Goal: Task Accomplishment & Management: Use online tool/utility

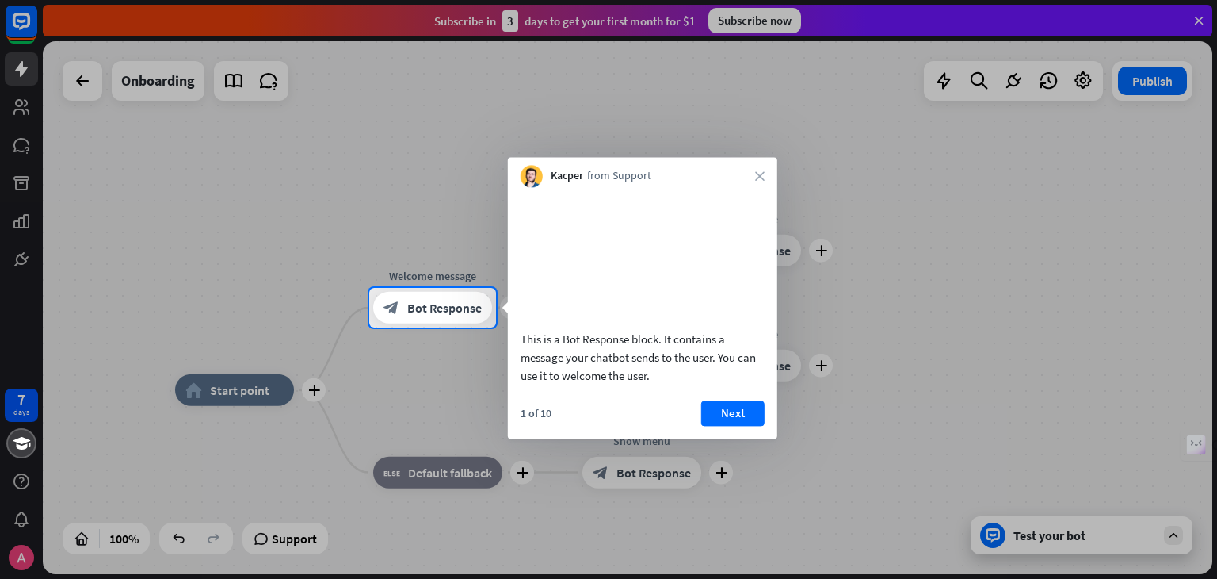
click at [445, 270] on div at bounding box center [608, 144] width 1217 height 288
click at [755, 179] on icon "close" at bounding box center [760, 176] width 10 height 10
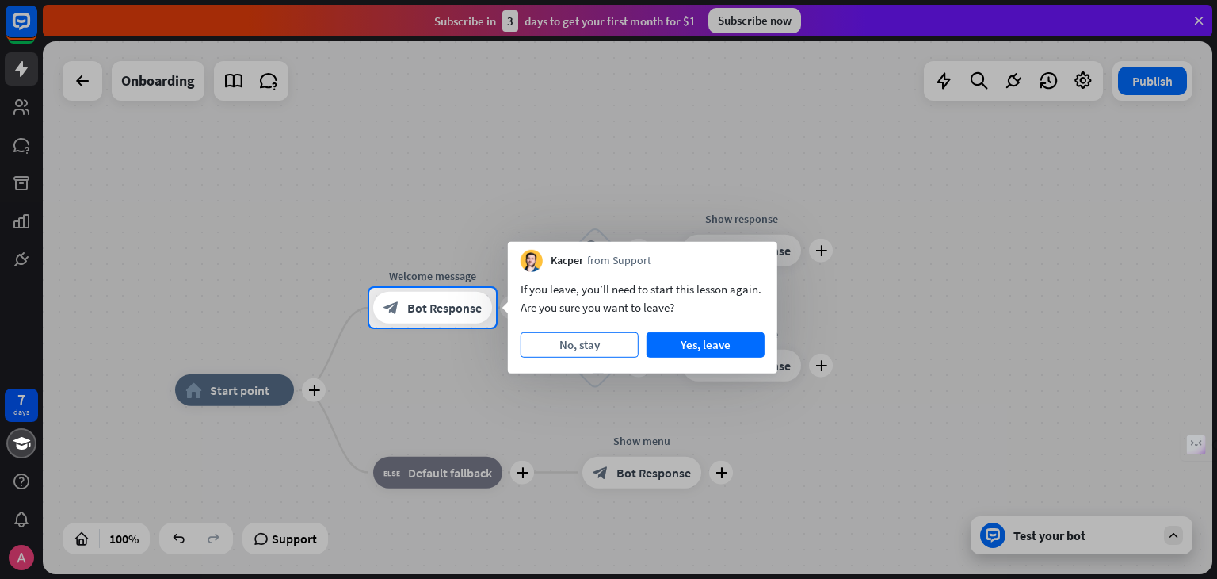
click at [594, 337] on button "No, stay" at bounding box center [580, 344] width 118 height 25
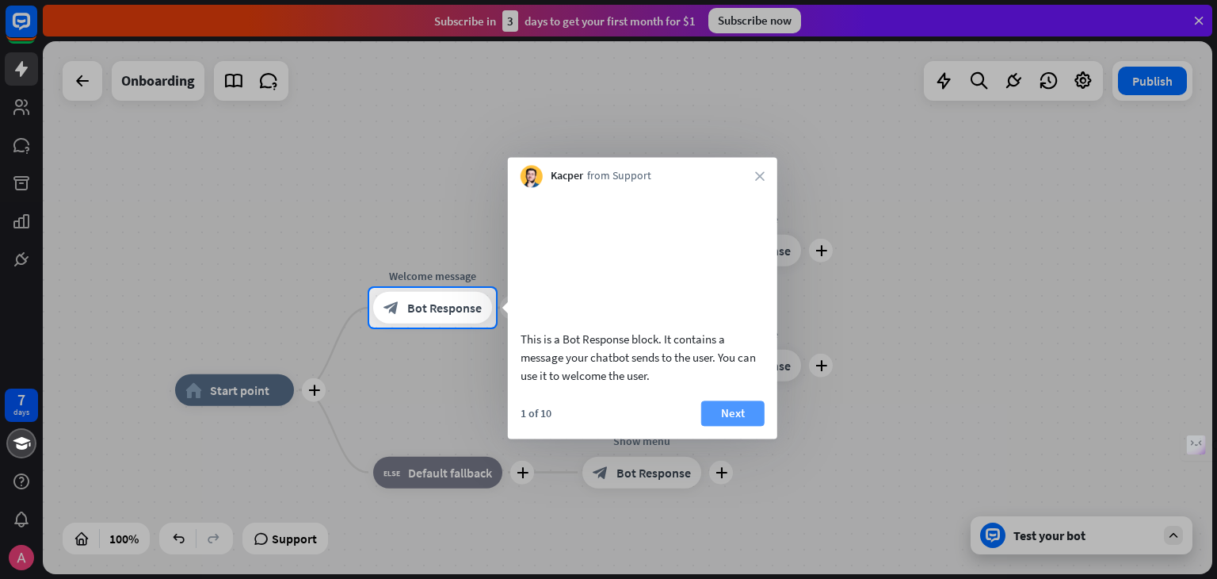
click at [736, 426] on button "Next" at bounding box center [732, 412] width 63 height 25
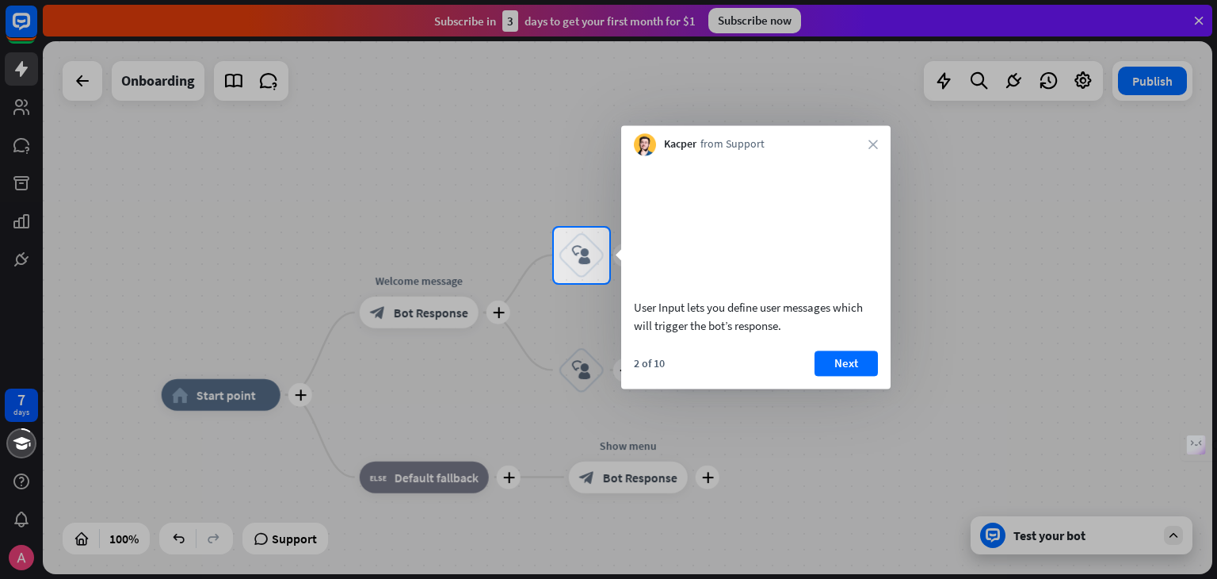
drag, startPoint x: 728, startPoint y: 293, endPoint x: 857, endPoint y: 289, distance: 129.3
click at [857, 289] on div "User Input lets you define user messages which will trigger the bot’s response." at bounding box center [755, 248] width 269 height 187
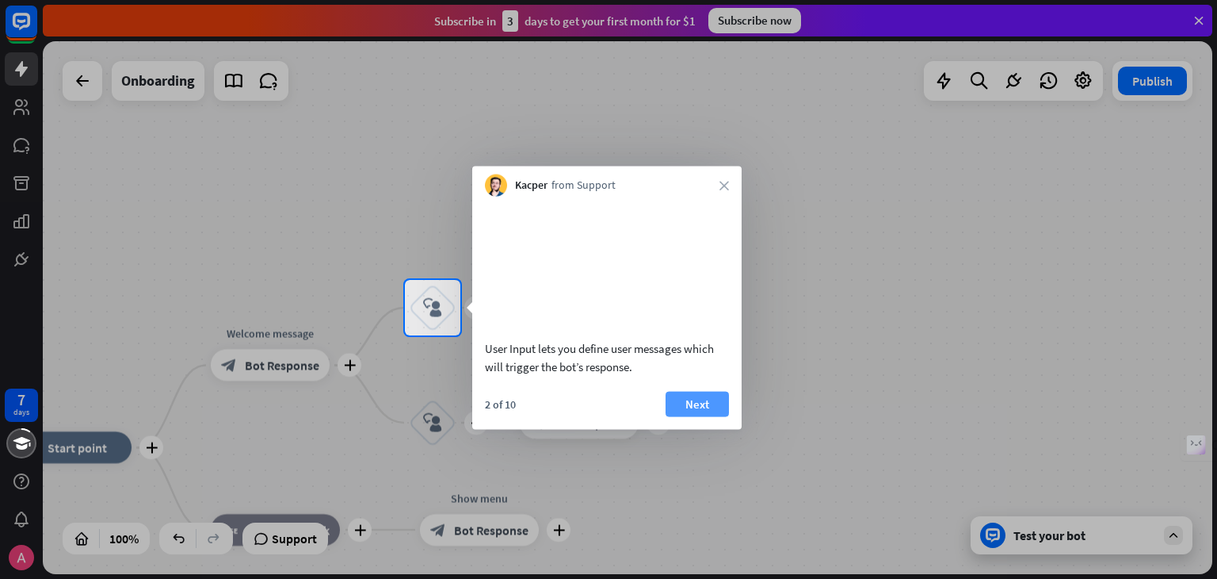
click at [691, 416] on button "Next" at bounding box center [697, 403] width 63 height 25
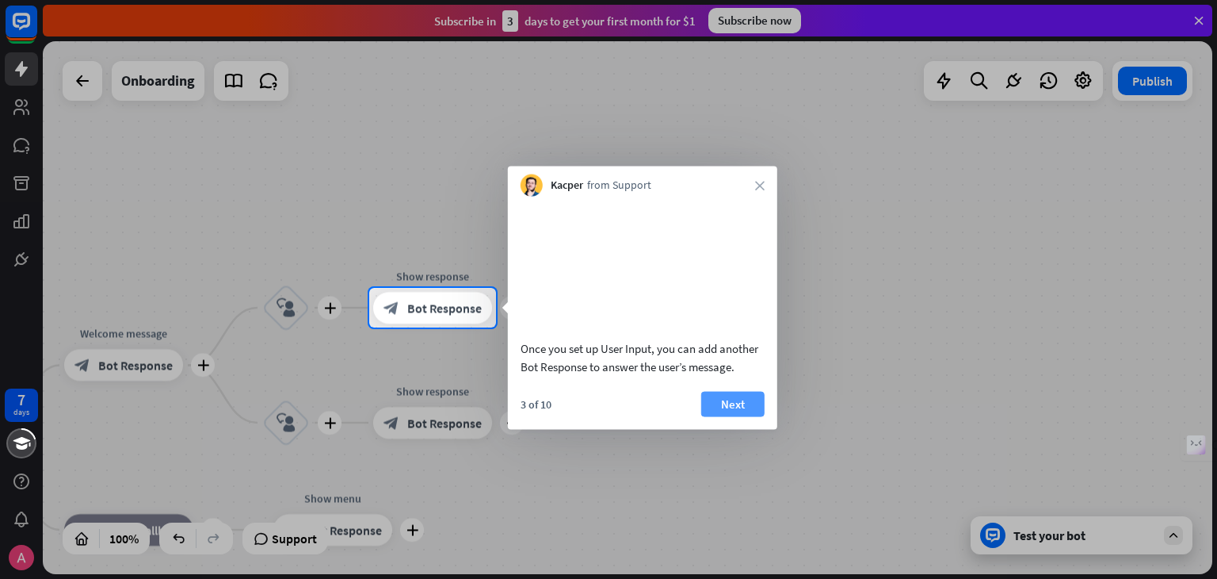
click at [723, 413] on button "Next" at bounding box center [732, 403] width 63 height 25
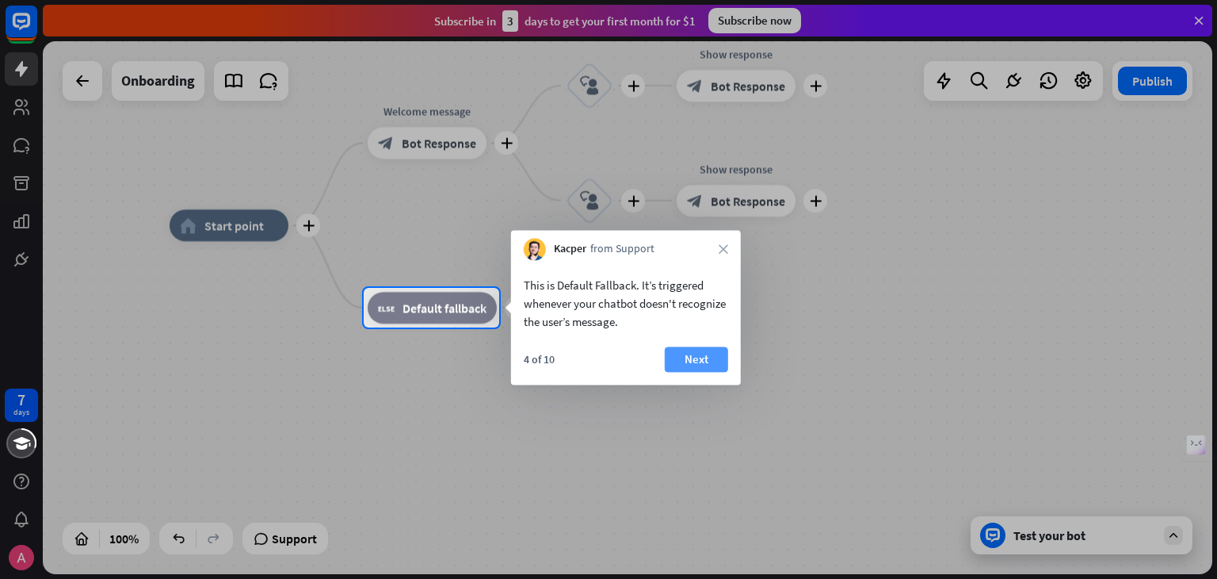
click at [688, 362] on button "Next" at bounding box center [696, 358] width 63 height 25
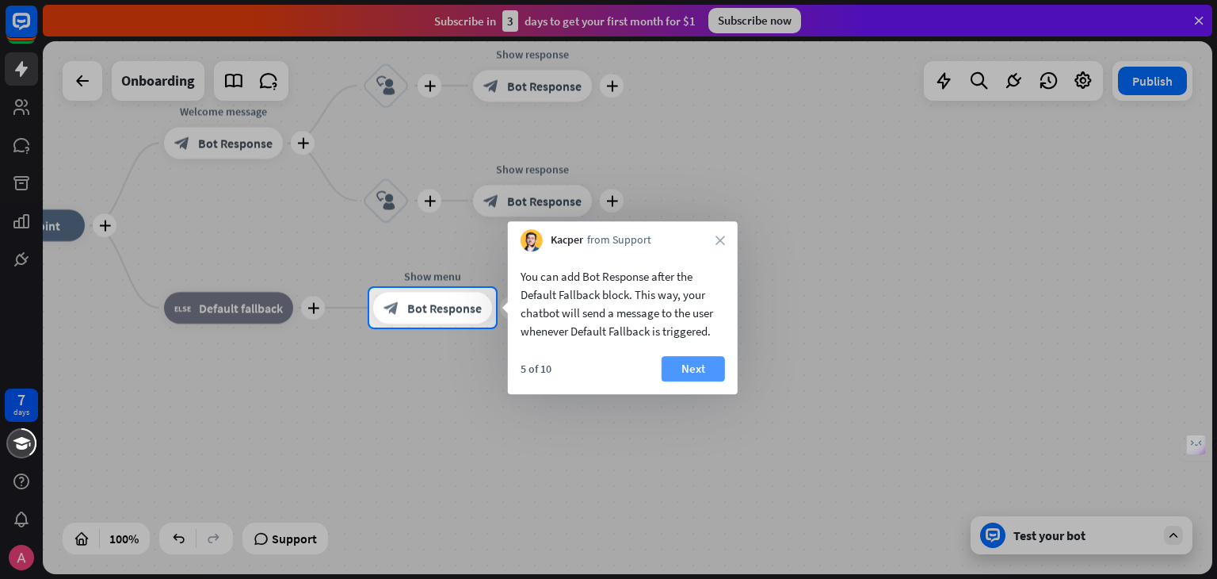
click at [713, 363] on button "Next" at bounding box center [693, 368] width 63 height 25
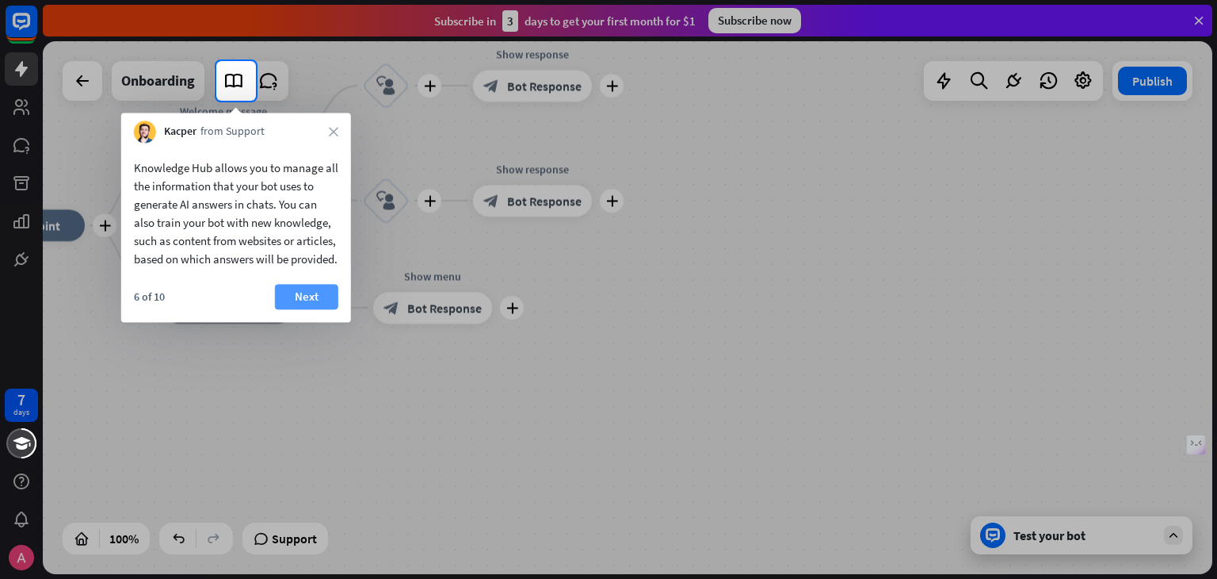
click at [300, 309] on button "Next" at bounding box center [306, 296] width 63 height 25
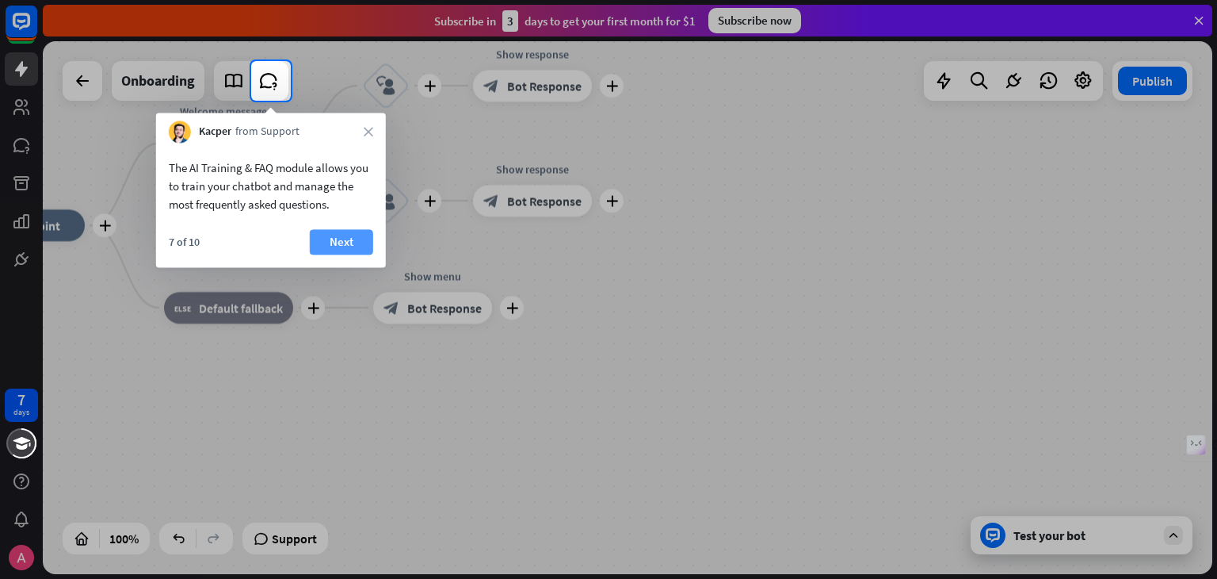
click at [335, 233] on button "Next" at bounding box center [341, 241] width 63 height 25
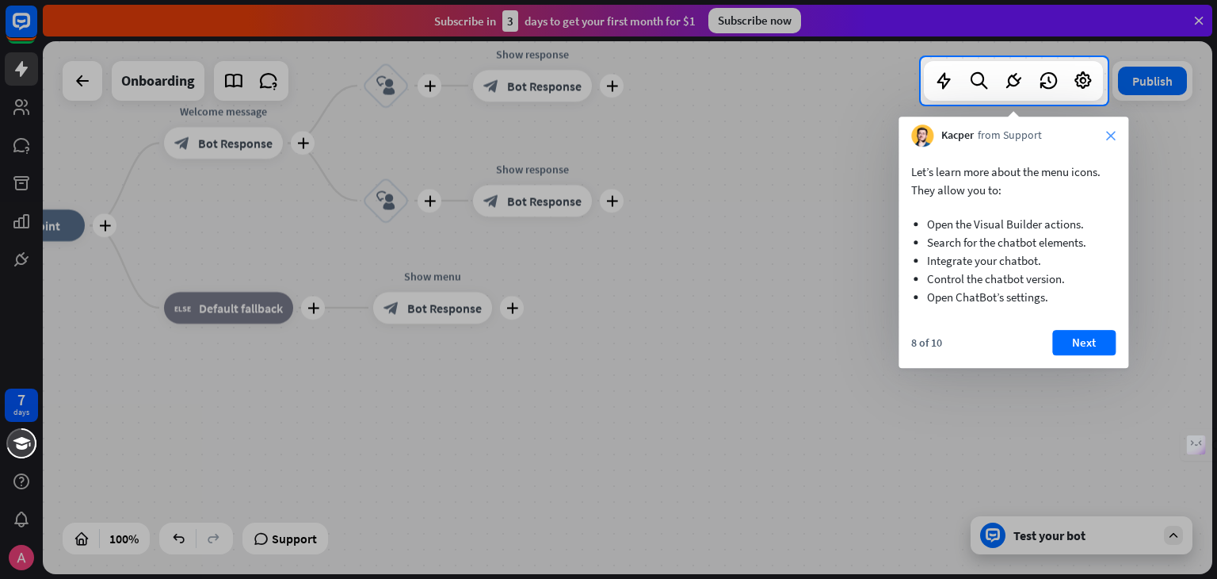
click at [1113, 136] on icon "close" at bounding box center [1112, 136] width 10 height 10
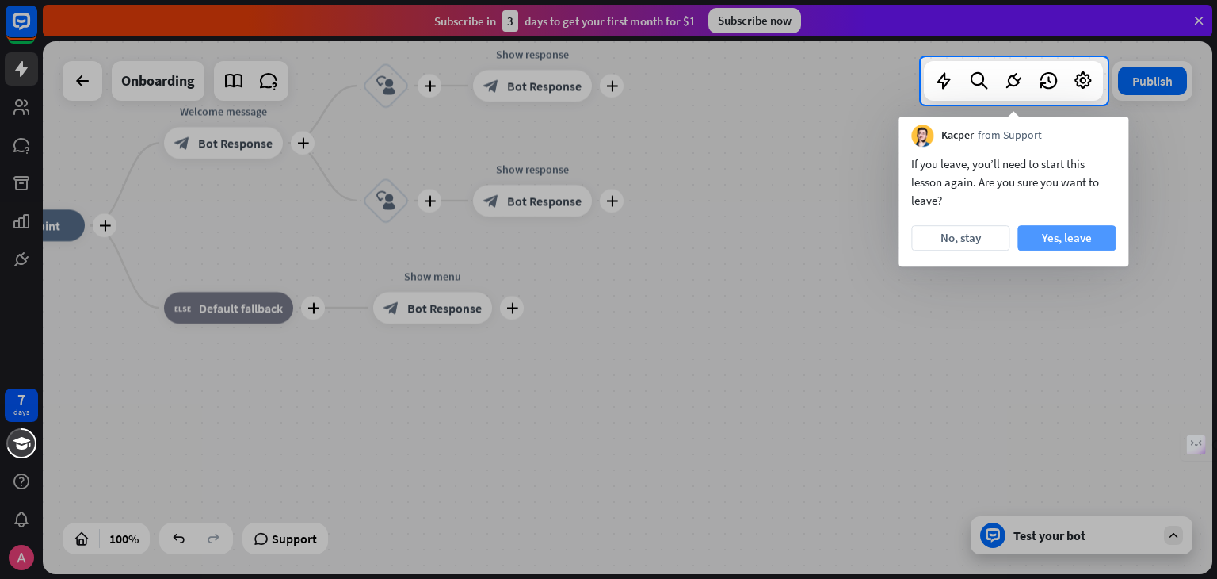
click at [1043, 239] on button "Yes, leave" at bounding box center [1067, 237] width 98 height 25
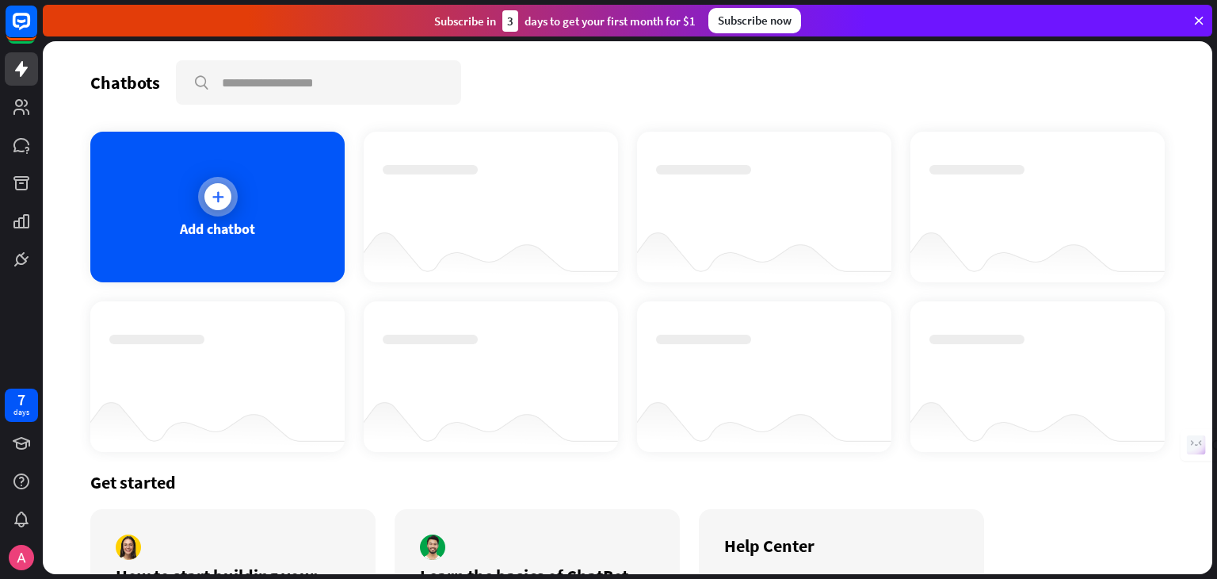
click at [239, 214] on div "Add chatbot" at bounding box center [217, 207] width 254 height 151
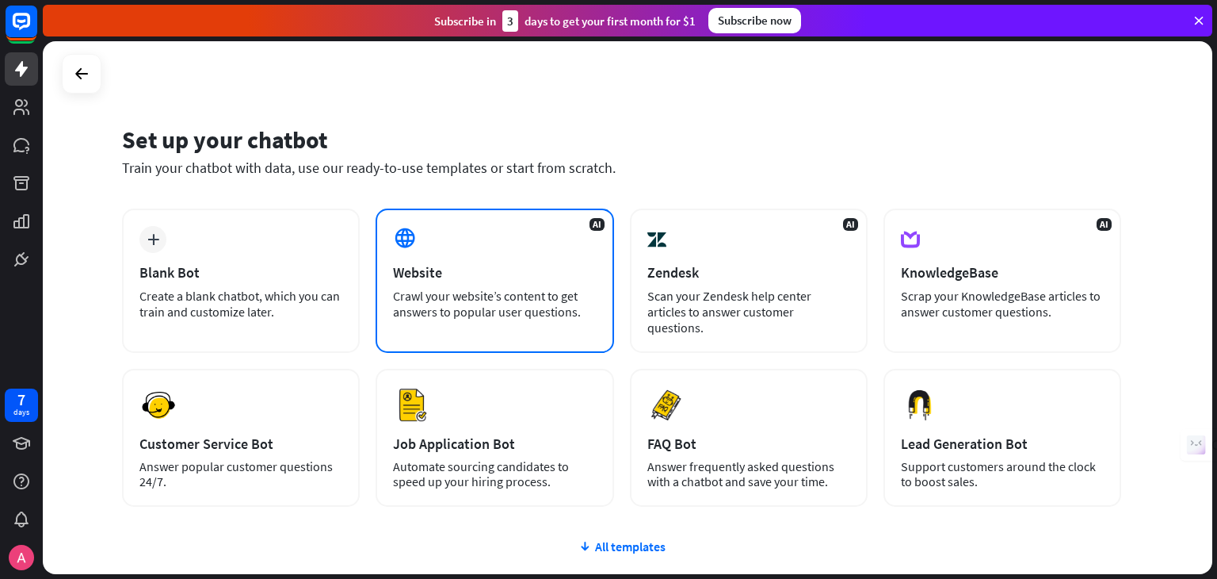
click at [402, 286] on div "AI Website Crawl your website’s content to get answers to popular user question…" at bounding box center [495, 280] width 238 height 144
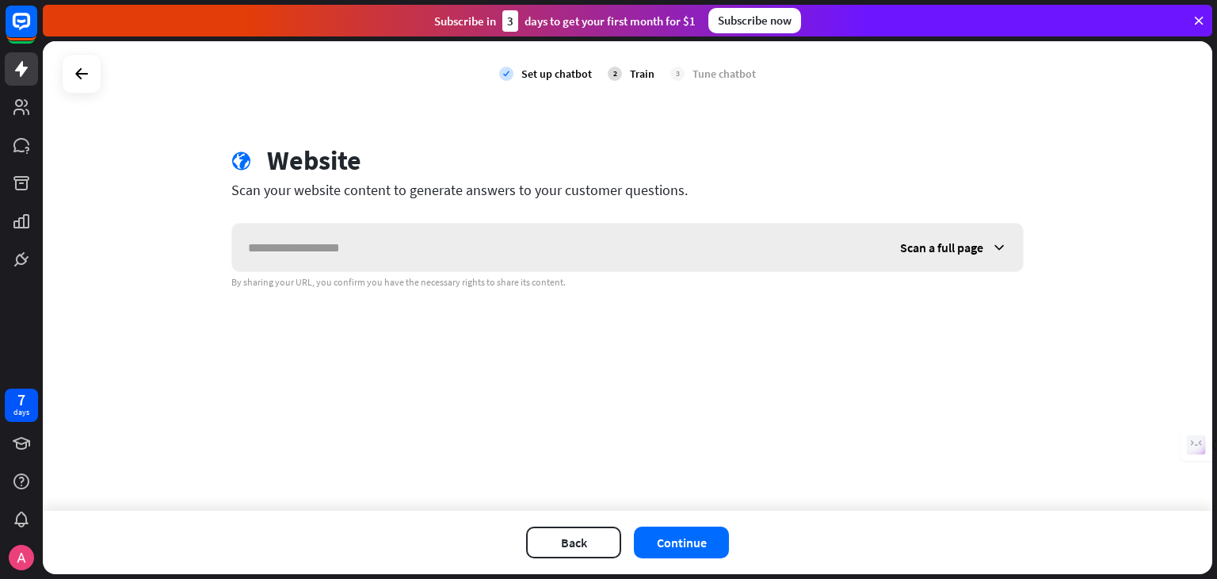
click at [383, 246] on input "text" at bounding box center [558, 248] width 652 height 48
type input "**********"
click at [673, 537] on button "Continue" at bounding box center [681, 542] width 95 height 32
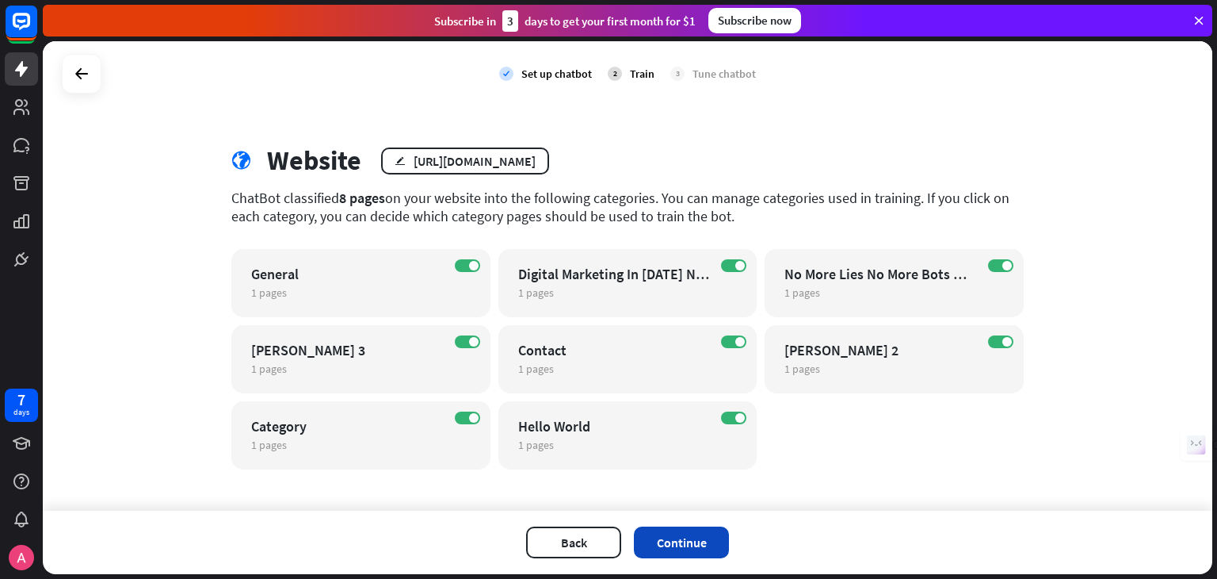
click at [686, 550] on button "Continue" at bounding box center [681, 542] width 95 height 32
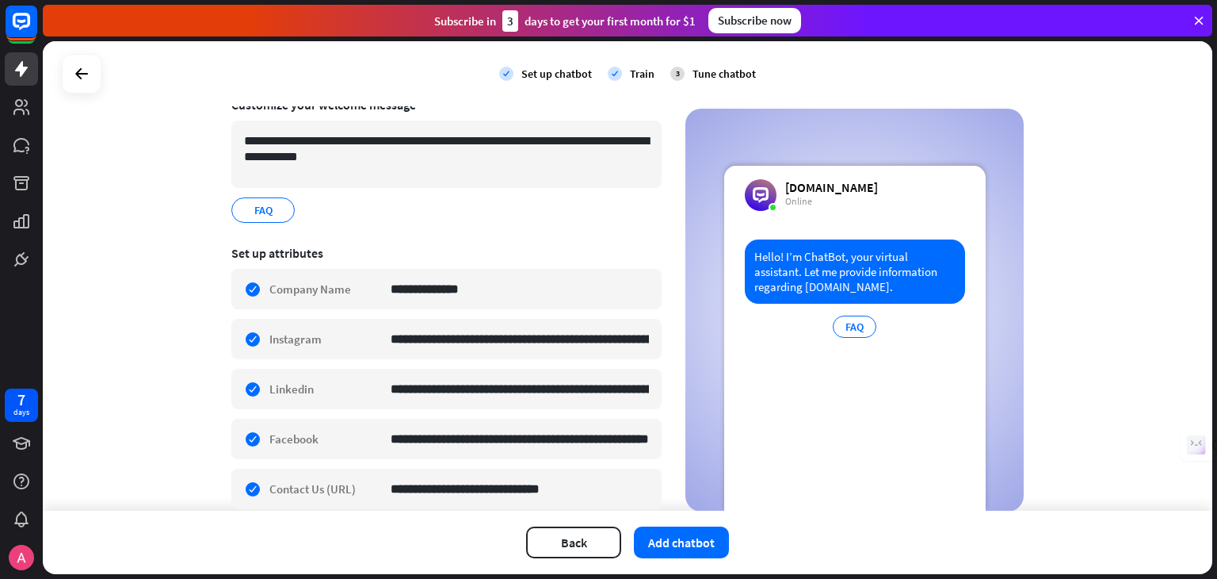
scroll to position [127, 0]
click at [839, 289] on div "Hello! I’m ChatBot, your virtual assistant. Let me provide information regardin…" at bounding box center [855, 271] width 220 height 64
click at [701, 537] on button "Add chatbot" at bounding box center [681, 542] width 95 height 32
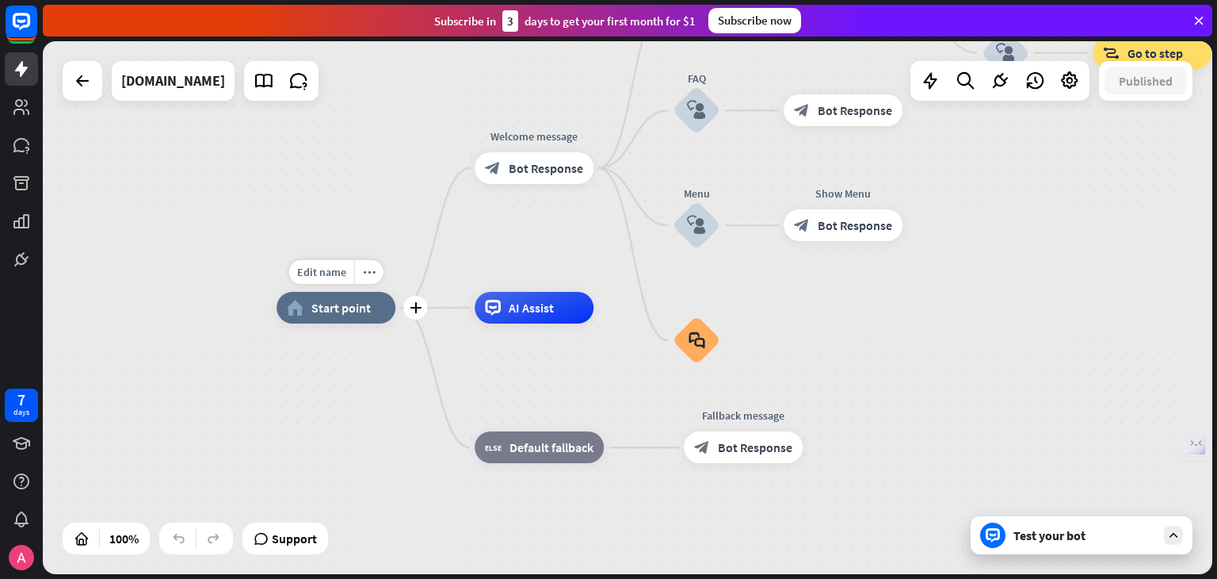
click at [350, 319] on div "home_2 Start point" at bounding box center [336, 308] width 119 height 32
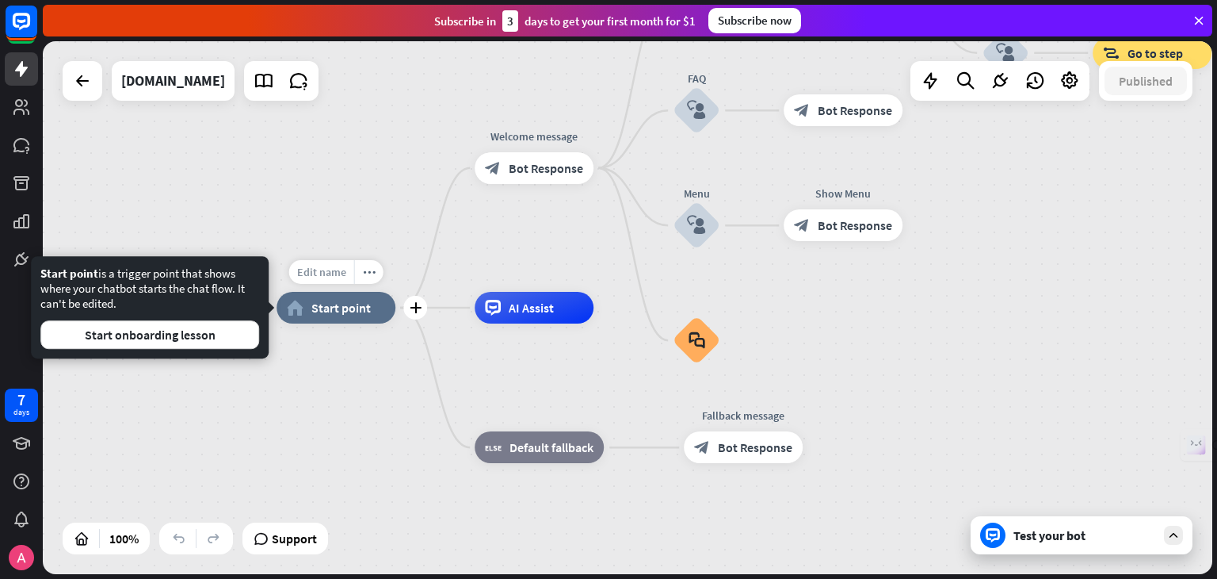
click at [323, 277] on span "Edit name" at bounding box center [321, 272] width 49 height 14
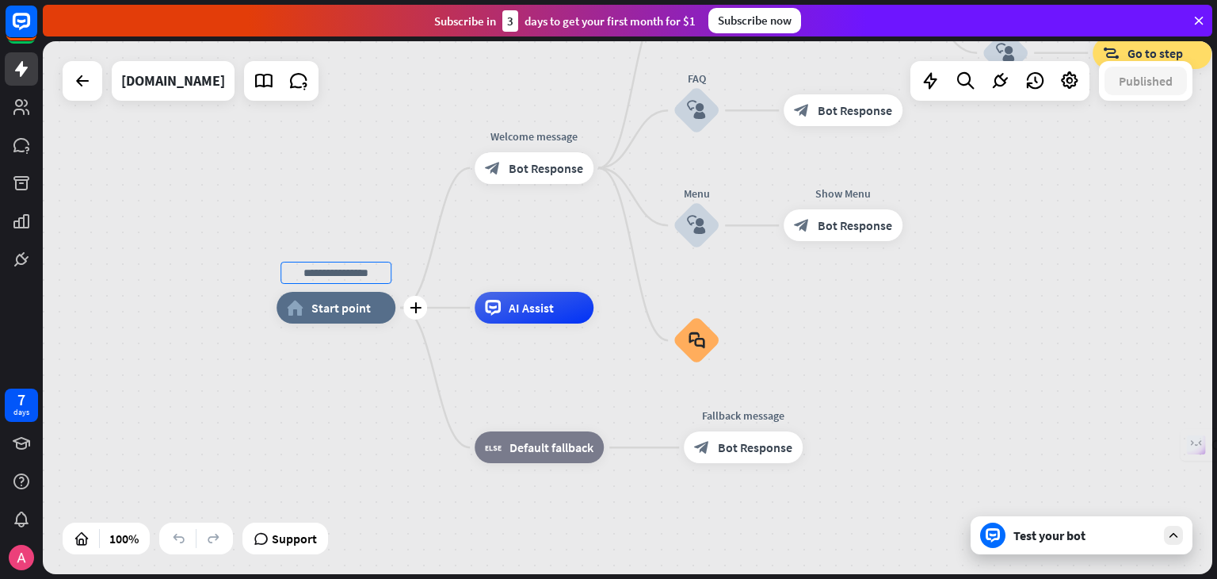
click at [345, 277] on input "text" at bounding box center [336, 273] width 111 height 22
type input "**********"
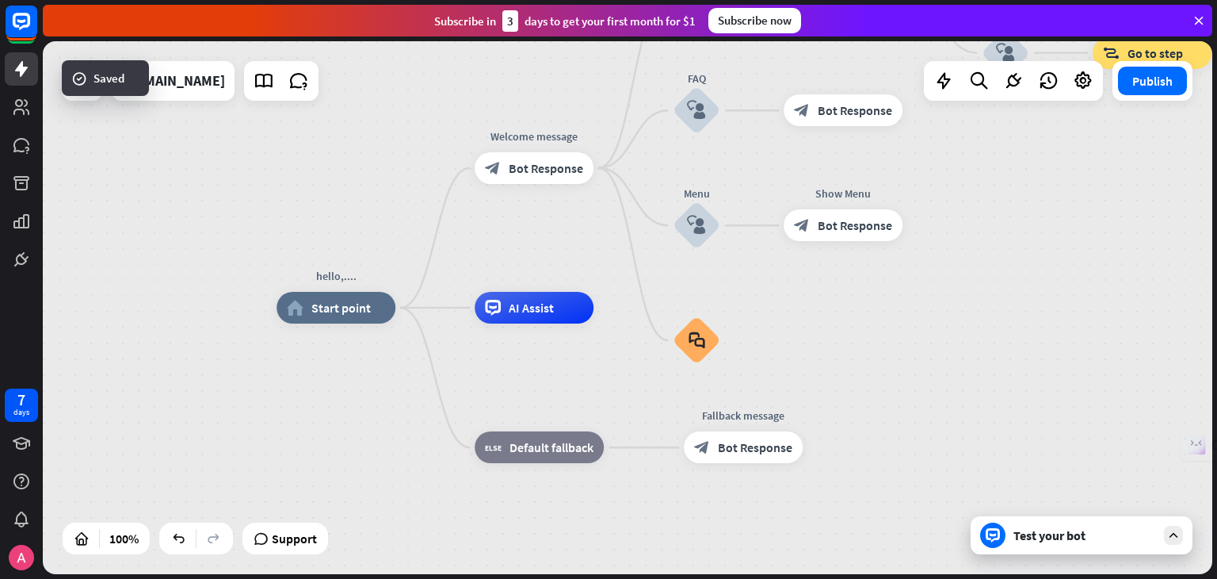
click at [1045, 549] on div "Test your bot" at bounding box center [1082, 535] width 222 height 38
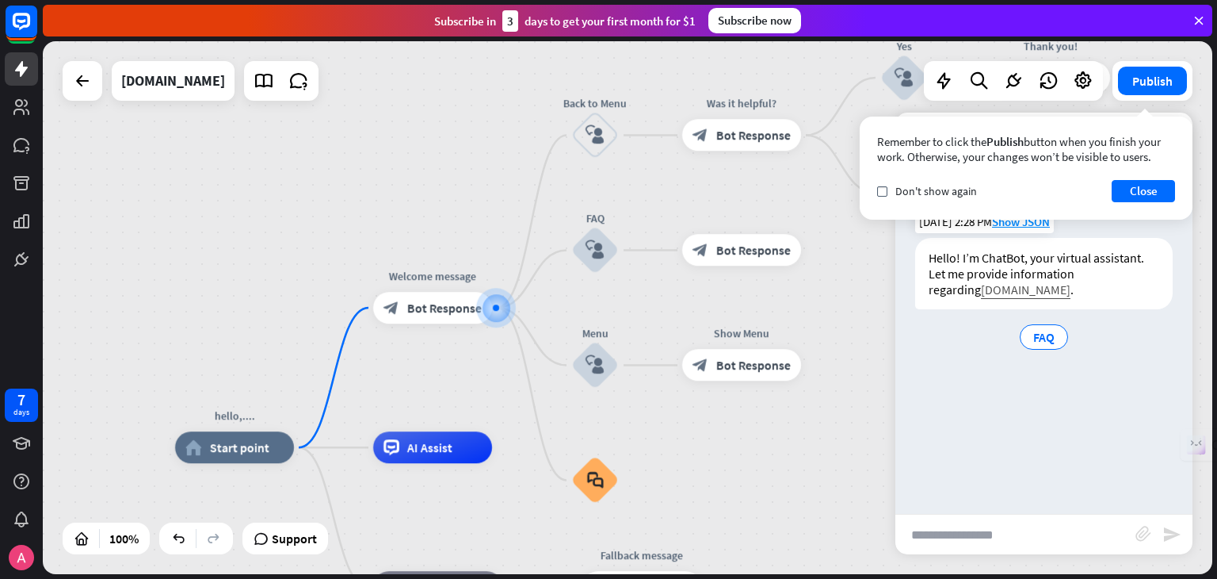
click at [981, 283] on link "[DOMAIN_NAME]" at bounding box center [1026, 289] width 90 height 16
click at [1126, 189] on button "Close" at bounding box center [1143, 191] width 63 height 22
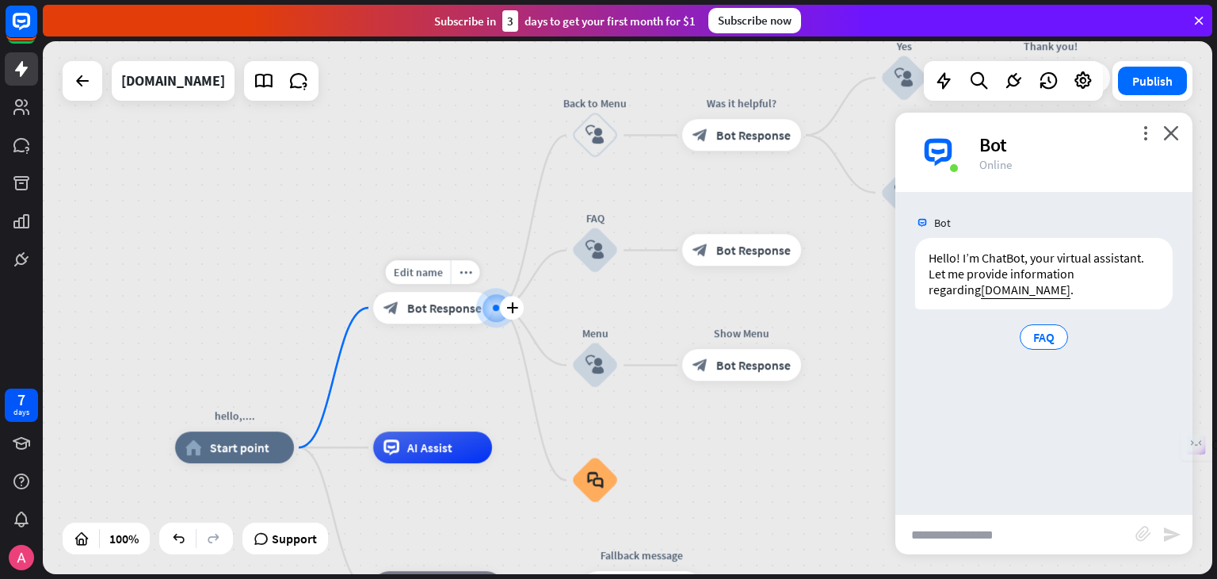
click at [415, 312] on span "Bot Response" at bounding box center [444, 308] width 75 height 16
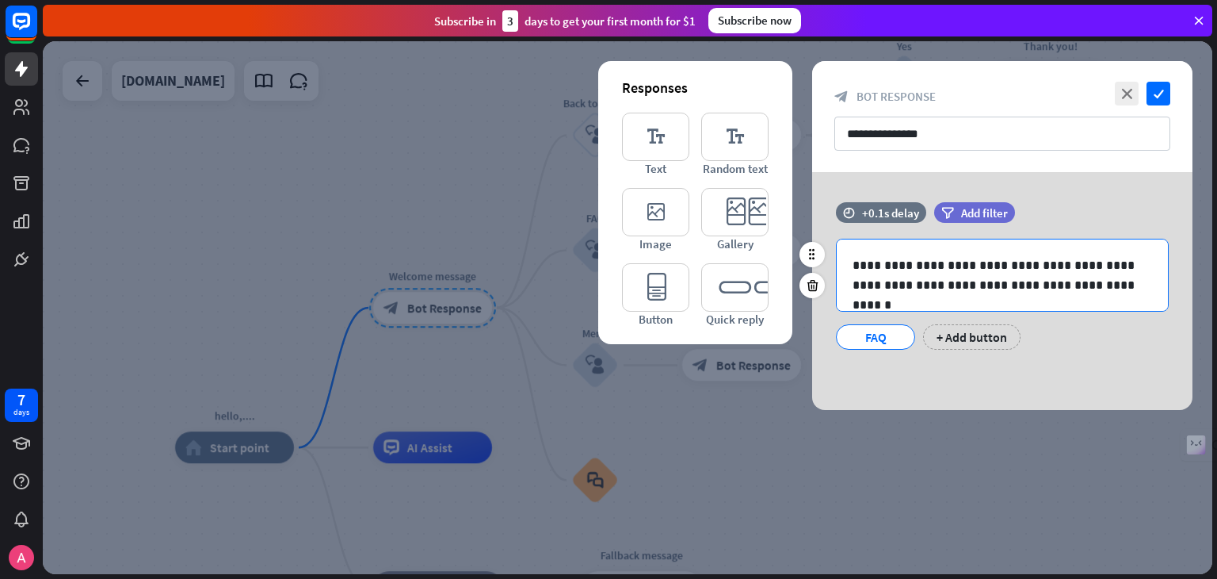
click at [907, 271] on p "**********" at bounding box center [1003, 275] width 300 height 40
click at [948, 265] on p "**********" at bounding box center [1003, 275] width 300 height 40
click at [949, 266] on p "**********" at bounding box center [1003, 275] width 300 height 40
